Goal: Navigation & Orientation: Find specific page/section

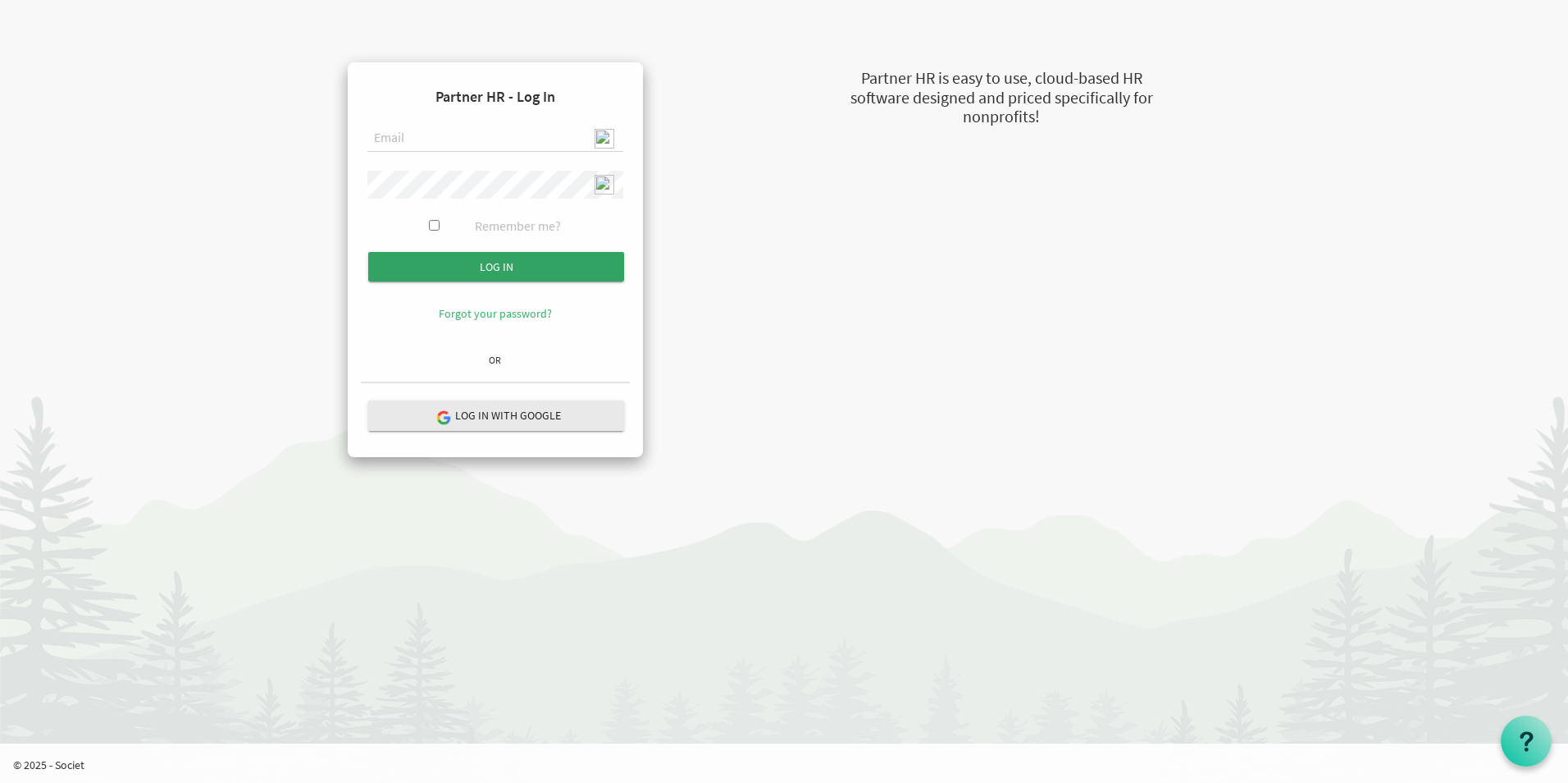
type input "[EMAIL_ADDRESS][DOMAIN_NAME]"
click at [543, 271] on input "Log in" at bounding box center [496, 266] width 256 height 30
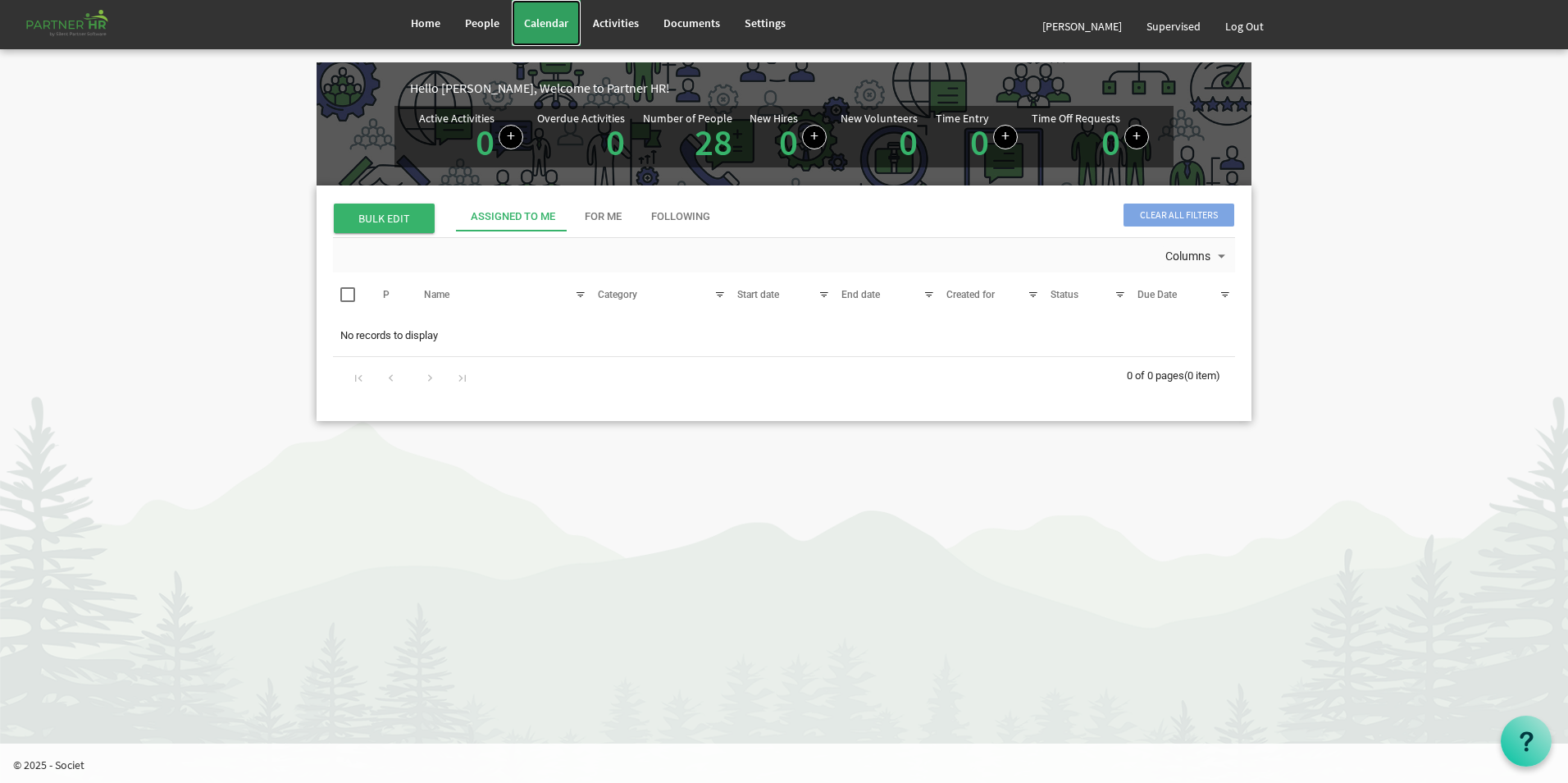
click at [557, 31] on link "Calendar" at bounding box center [546, 23] width 69 height 46
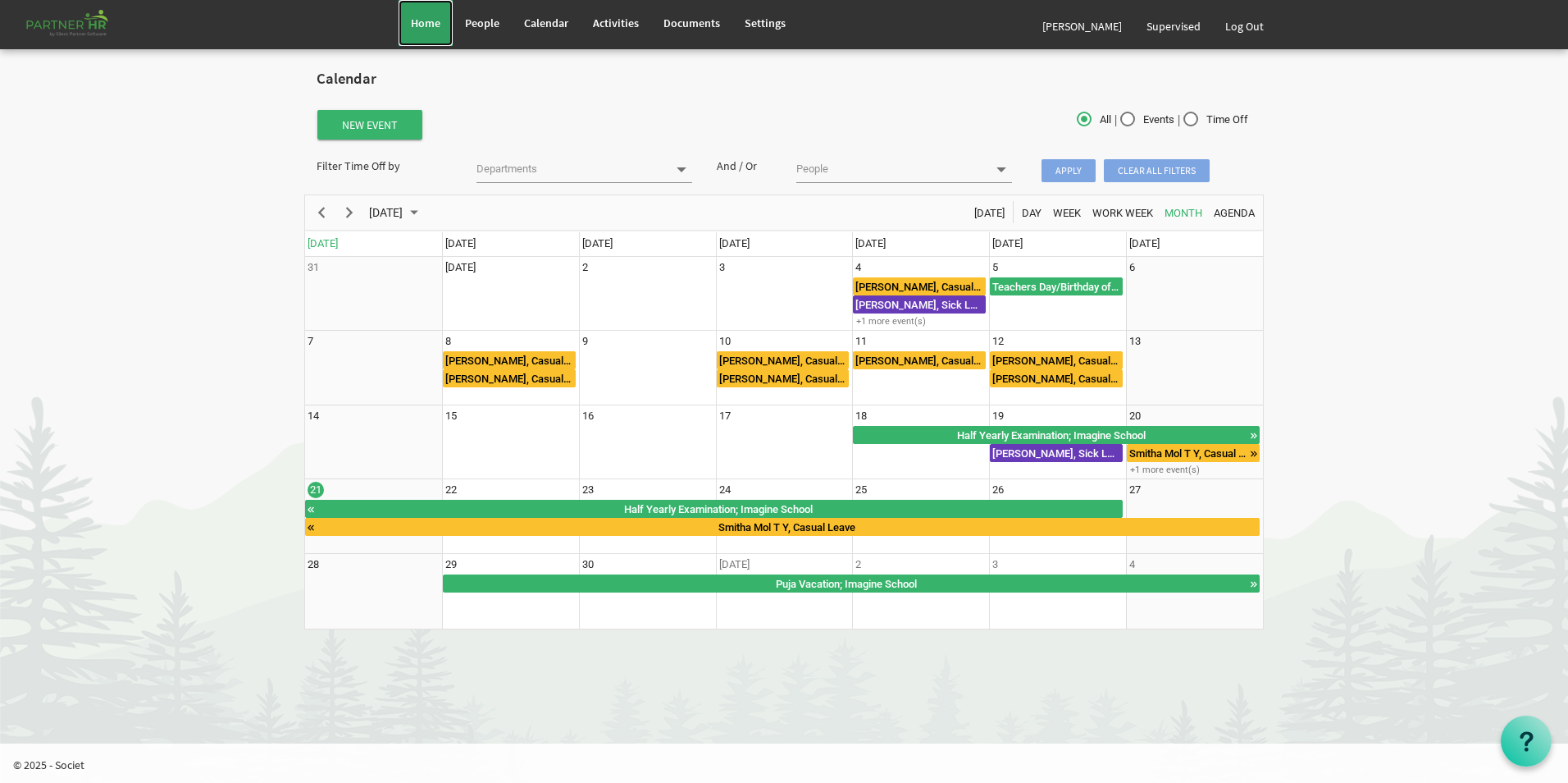
click at [423, 11] on link "Home" at bounding box center [425, 23] width 54 height 46
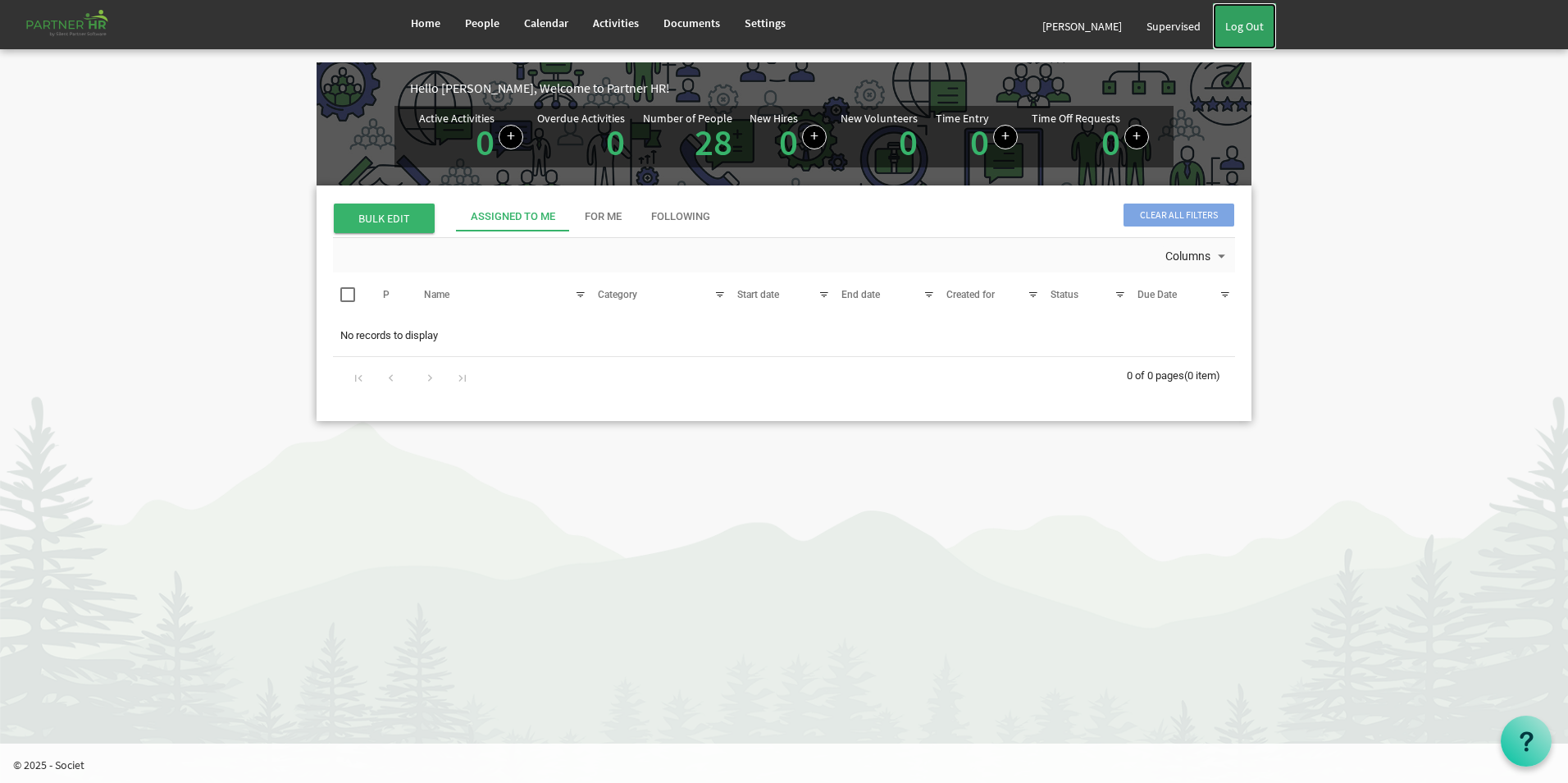
click at [1245, 31] on link "Log Out" at bounding box center [1245, 26] width 63 height 46
